Goal: Find contact information: Find contact information

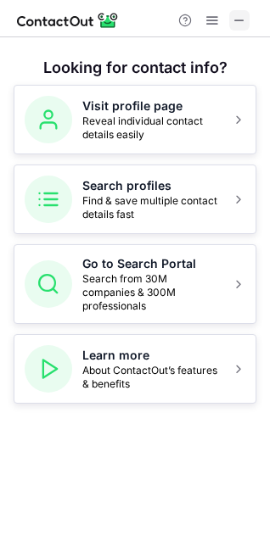
click at [230, 19] on button at bounding box center [239, 20] width 20 height 20
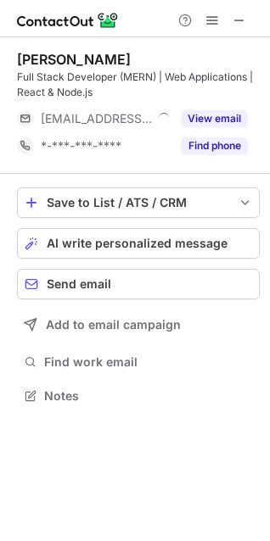
scroll to position [383, 270]
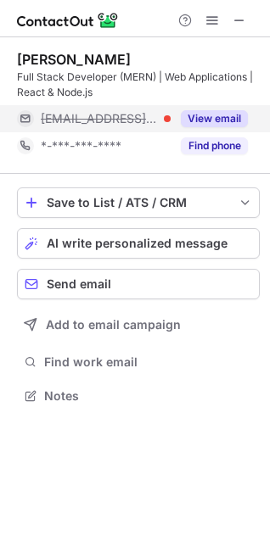
click at [211, 123] on button "View email" at bounding box center [214, 118] width 67 height 17
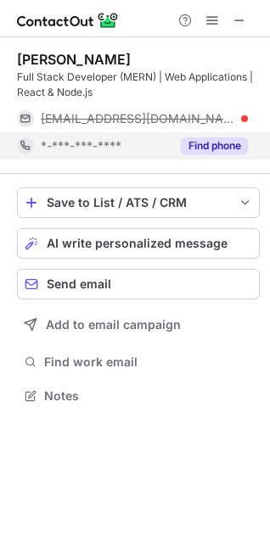
click at [211, 141] on button "Find phone" at bounding box center [214, 145] width 67 height 17
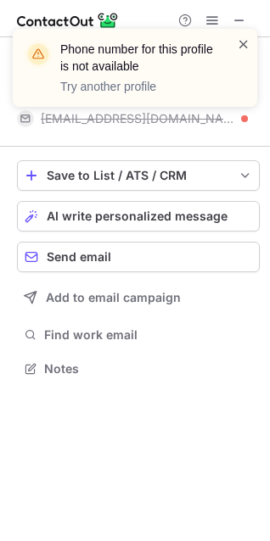
scroll to position [356, 270]
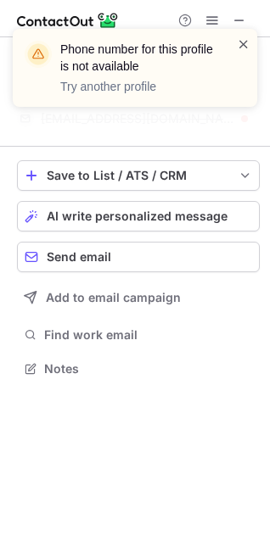
click at [244, 45] on span at bounding box center [244, 44] width 14 height 17
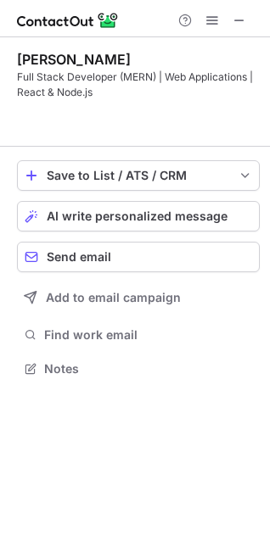
scroll to position [329, 270]
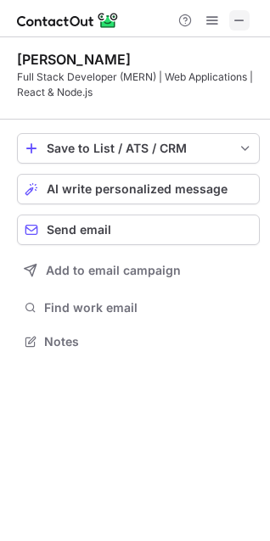
click at [247, 19] on button at bounding box center [239, 20] width 20 height 20
